Goal: Information Seeking & Learning: Learn about a topic

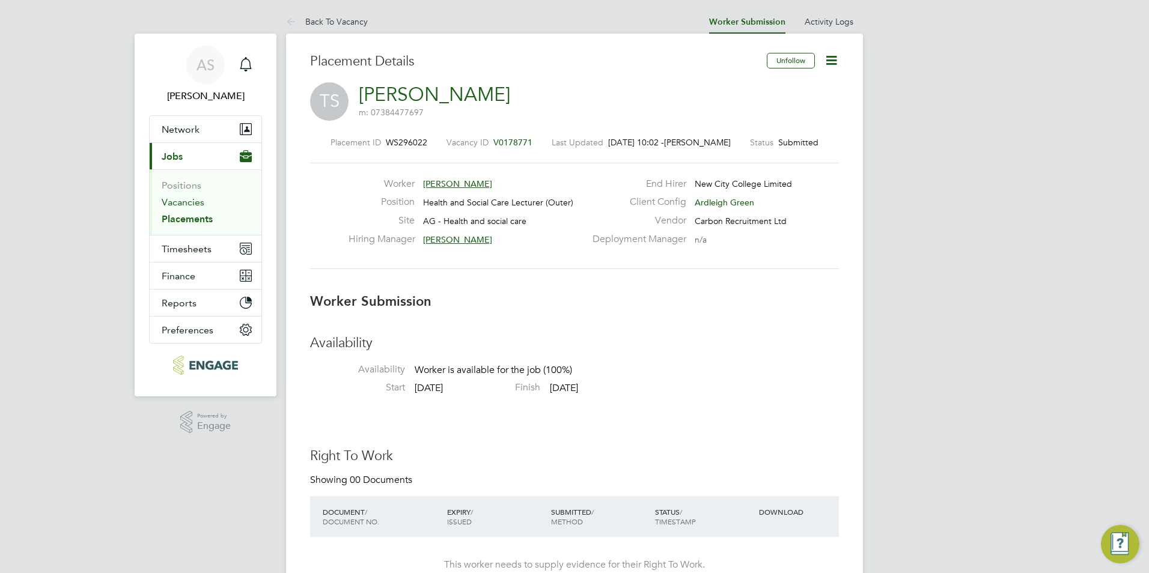
click at [176, 201] on link "Vacancies" at bounding box center [183, 202] width 43 height 11
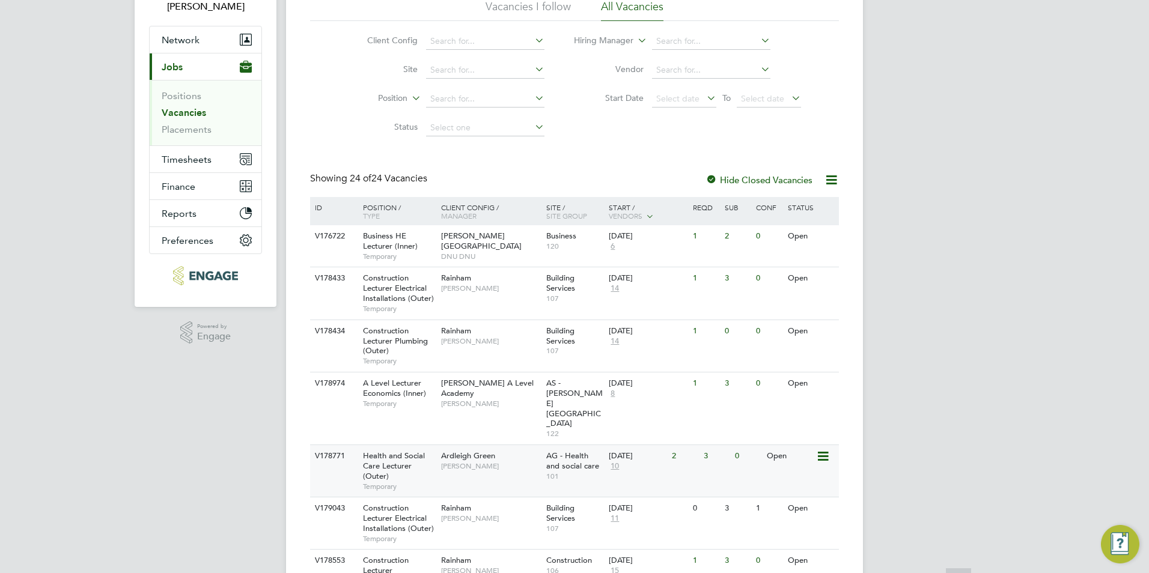
scroll to position [180, 0]
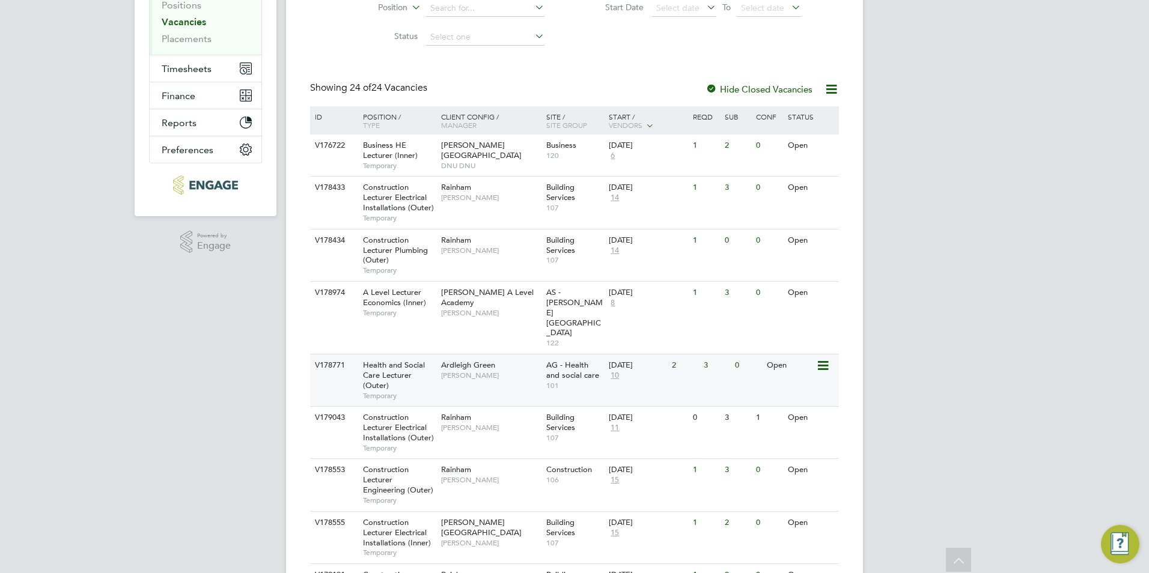
click at [427, 355] on div "Health and Social Care Lecturer (Outer) Temporary" at bounding box center [396, 381] width 84 height 52
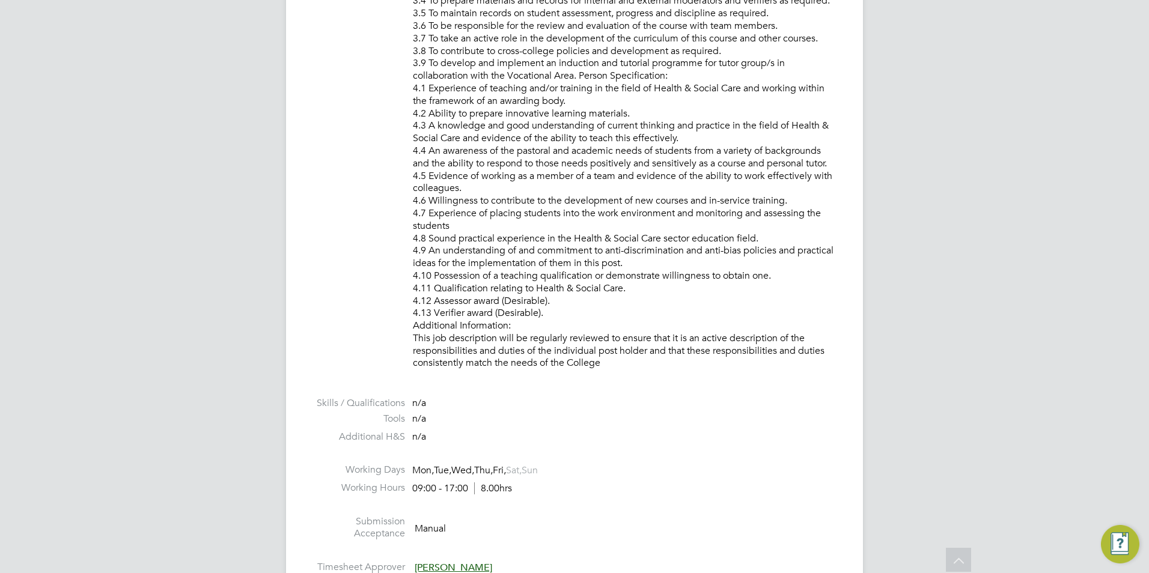
scroll to position [1322, 0]
